Goal: Task Accomplishment & Management: Use online tool/utility

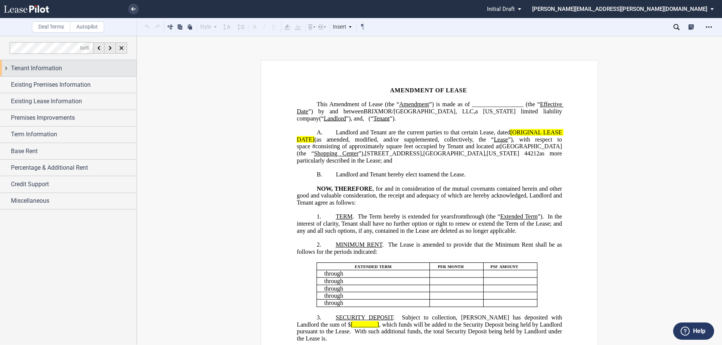
click at [111, 63] on div "Tenant Information" at bounding box center [68, 68] width 136 height 16
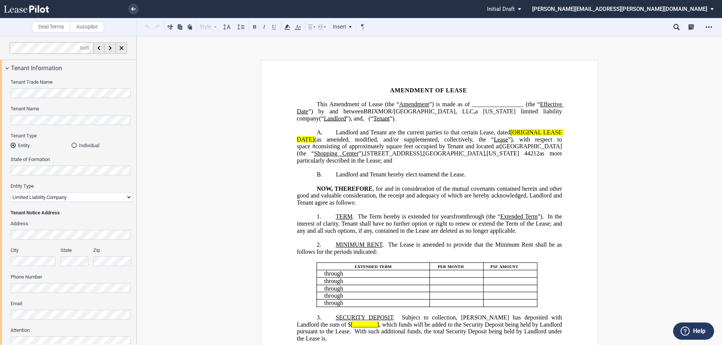
click at [399, 104] on span "Amendment of Lease (the “" at bounding box center [364, 104] width 70 height 7
click at [368, 122] on span "(“" at bounding box center [370, 118] width 5 height 7
click at [401, 136] on span "Landlord and Tenant are the current parties to that certain Lease, dated" at bounding box center [423, 132] width 174 height 7
drag, startPoint x: 508, startPoint y: 138, endPoint x: 313, endPoint y: 144, distance: 194.4
click at [313, 144] on span "Landlord and Tenant are the current parties to that certain Lease, dated [ORIGI…" at bounding box center [430, 146] width 266 height 35
